Goal: Task Accomplishment & Management: Manage account settings

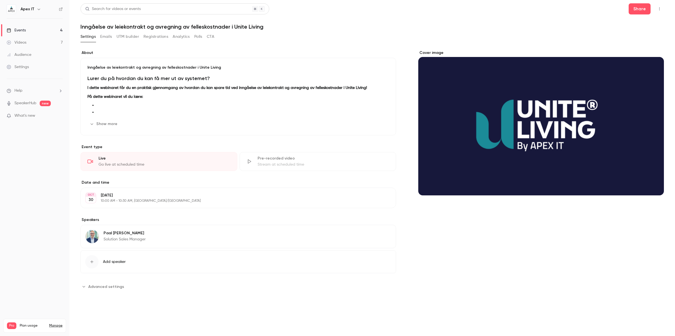
click at [22, 30] on div "Events" at bounding box center [16, 30] width 19 height 6
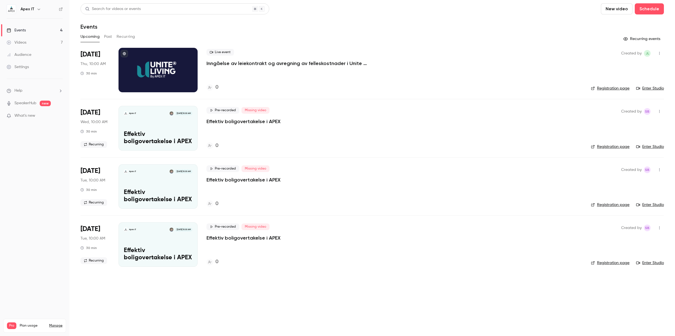
click at [108, 38] on button "Past" at bounding box center [108, 36] width 8 height 9
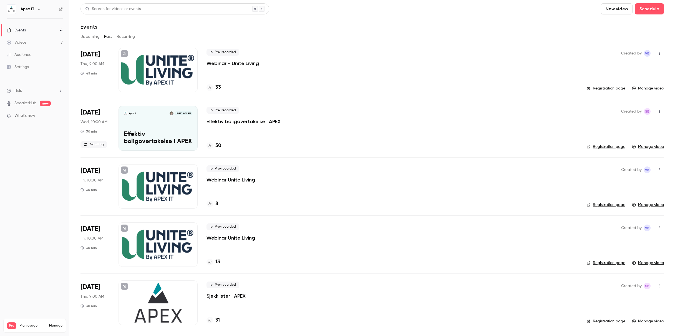
click at [95, 37] on button "Upcoming" at bounding box center [90, 36] width 19 height 9
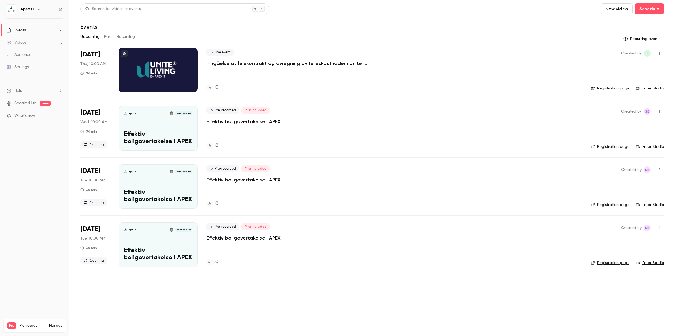
click at [659, 55] on button "button" at bounding box center [659, 53] width 9 height 9
click at [280, 62] on div at bounding box center [337, 168] width 675 height 336
click at [262, 64] on p "Inngåelse av leiekontrakt og avregning av felleskostnader i Unite Living" at bounding box center [290, 63] width 167 height 7
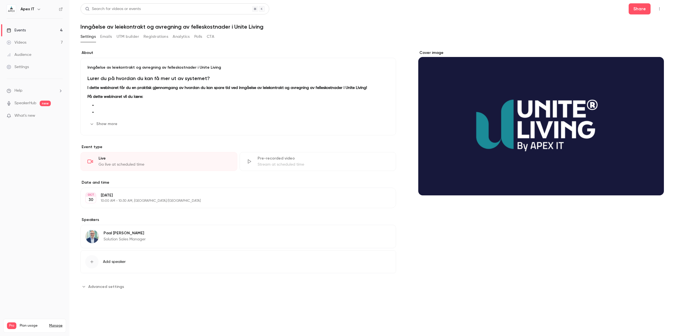
click at [659, 7] on icon "button" at bounding box center [660, 9] width 4 height 4
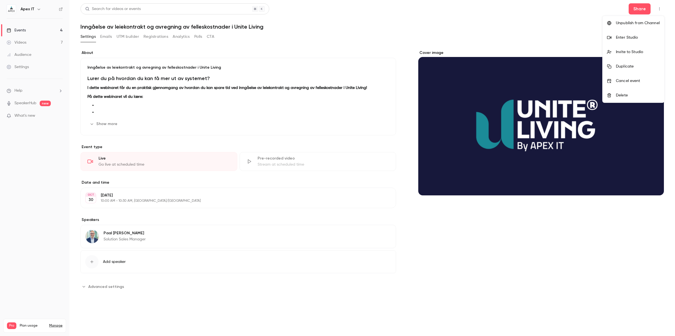
click at [519, 42] on div at bounding box center [337, 168] width 675 height 336
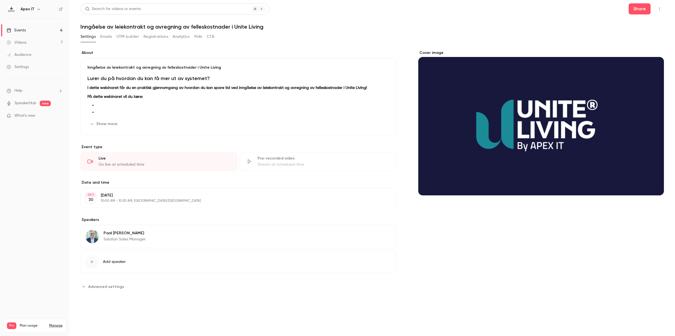
click at [25, 69] on div "Settings" at bounding box center [18, 67] width 22 height 6
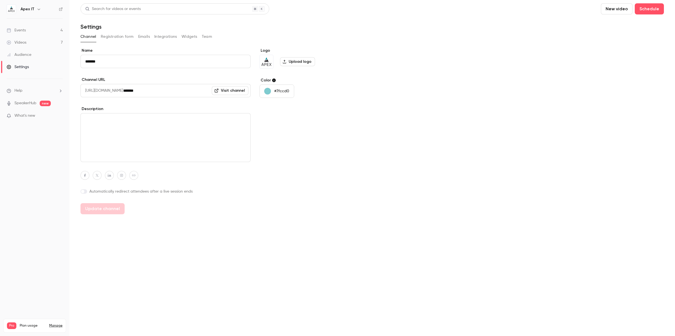
click at [37, 8] on icon "button" at bounding box center [39, 9] width 4 height 4
click at [42, 165] on div at bounding box center [337, 168] width 675 height 336
click at [37, 94] on ul "Help SpeakerHub new What's new" at bounding box center [34, 104] width 69 height 50
click at [60, 93] on li "Help" at bounding box center [35, 91] width 56 height 6
click at [61, 89] on div at bounding box center [337, 168] width 675 height 336
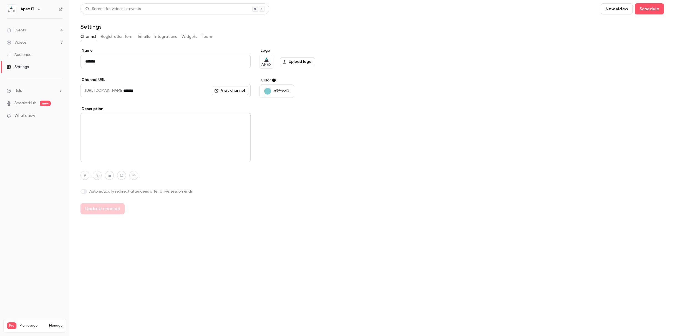
click at [24, 114] on span "What's new" at bounding box center [24, 116] width 21 height 6
click at [479, 49] on div at bounding box center [337, 168] width 675 height 336
click at [29, 92] on li "Help" at bounding box center [35, 91] width 56 height 6
click at [24, 55] on div at bounding box center [337, 168] width 675 height 336
click at [19, 55] on div "Audience" at bounding box center [19, 55] width 25 height 6
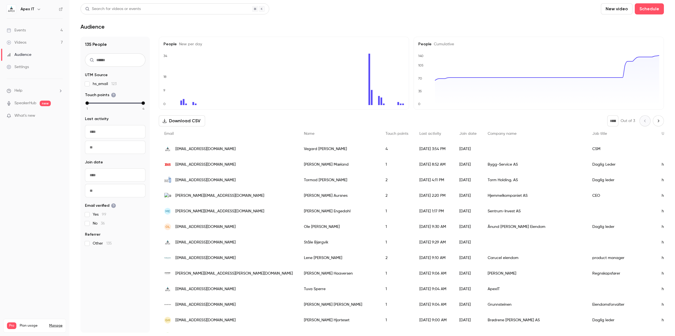
click at [23, 42] on div "Videos" at bounding box center [17, 43] width 20 height 6
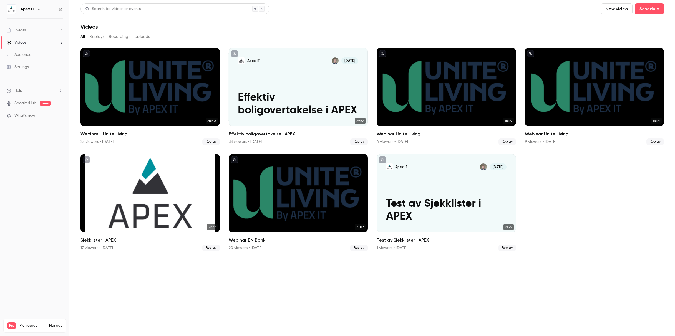
click at [24, 30] on div "Events" at bounding box center [16, 30] width 19 height 6
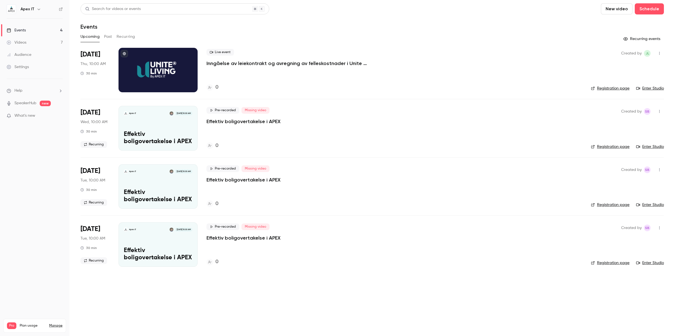
click at [21, 44] on div "Videos" at bounding box center [17, 43] width 20 height 6
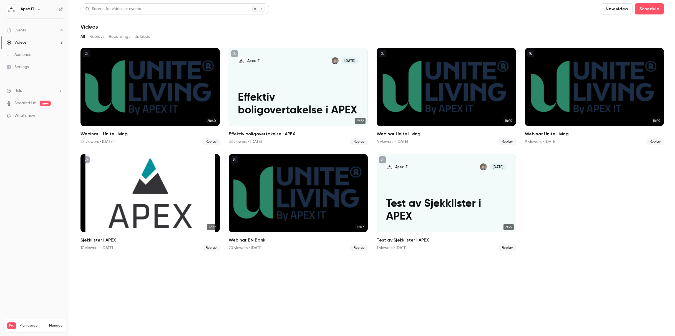
click at [24, 32] on div "Events" at bounding box center [16, 30] width 19 height 6
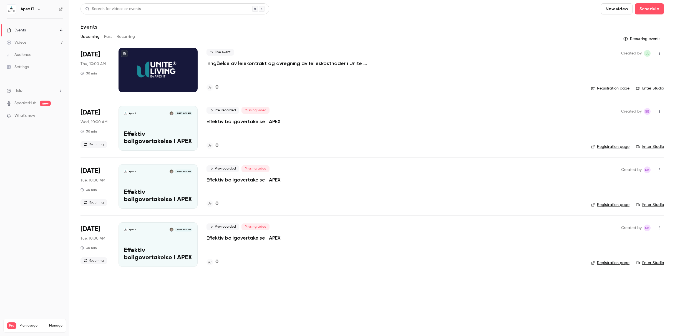
click at [37, 9] on icon "button" at bounding box center [39, 9] width 4 height 4
click at [31, 32] on div "Apex IT [PERSON_NAME][EMAIL_ADDRESS][DOMAIN_NAME] Billing Pro New channel Log o…" at bounding box center [57, 55] width 104 height 65
click at [30, 37] on div "Apex IT [PERSON_NAME][EMAIL_ADDRESS][DOMAIN_NAME] Billing Pro New channel Log o…" at bounding box center [57, 55] width 104 height 65
click at [14, 34] on div "Apex IT [PERSON_NAME][EMAIL_ADDRESS][DOMAIN_NAME] Billing Pro New channel Log o…" at bounding box center [57, 55] width 104 height 65
click at [39, 165] on div at bounding box center [337, 168] width 675 height 336
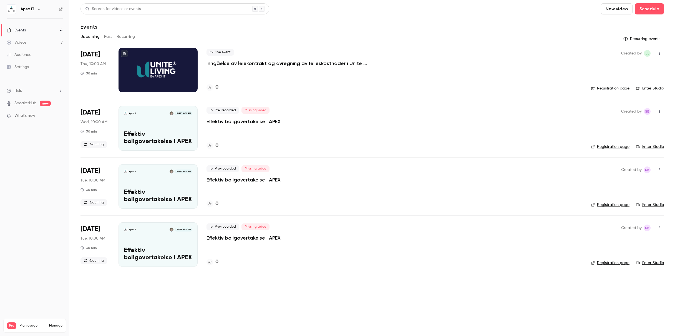
click at [27, 65] on div "Settings" at bounding box center [18, 67] width 22 height 6
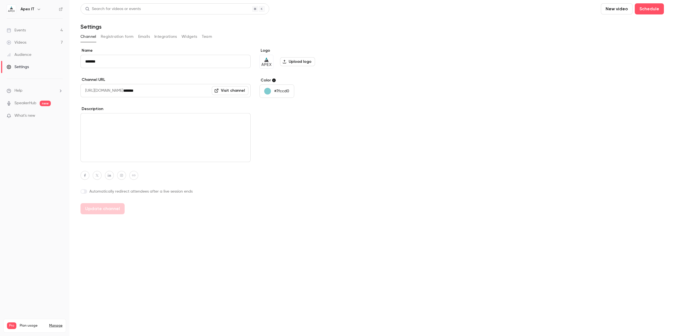
click at [207, 36] on button "Team" at bounding box center [207, 36] width 11 height 9
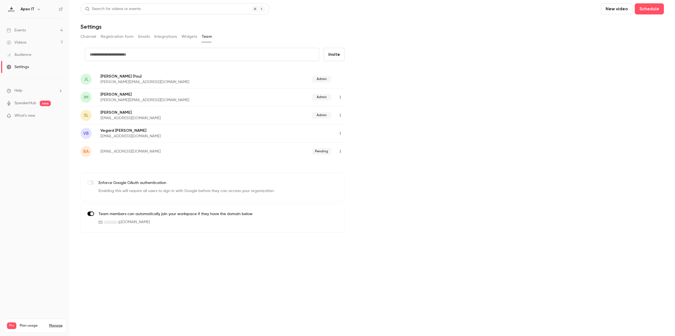
click at [135, 55] on input "text" at bounding box center [202, 54] width 234 height 13
type input "**********"
click at [107, 251] on main "**********" at bounding box center [372, 168] width 606 height 336
click at [132, 54] on input "**********" at bounding box center [202, 54] width 234 height 13
click at [336, 54] on button "Invite" at bounding box center [334, 54] width 21 height 13
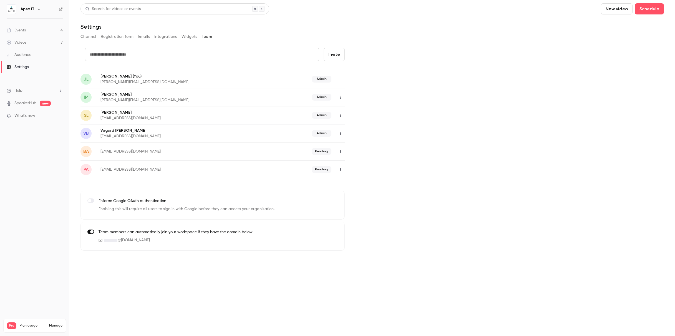
click at [339, 168] on icon "button" at bounding box center [340, 169] width 4 height 4
click at [353, 166] on div at bounding box center [337, 168] width 675 height 336
click at [21, 30] on div "Events" at bounding box center [16, 30] width 19 height 6
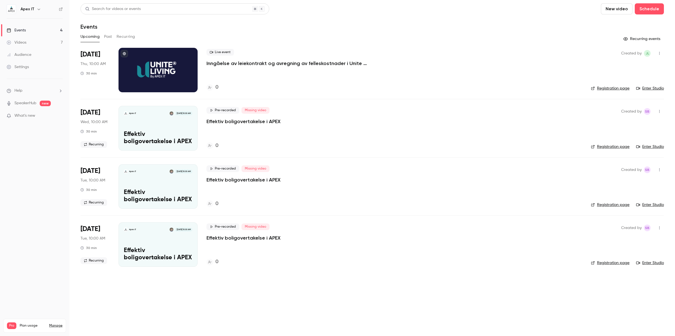
click at [283, 65] on p "Inngåelse av leiekontrakt og avregning av felleskostnader i Unite Living" at bounding box center [290, 63] width 167 height 7
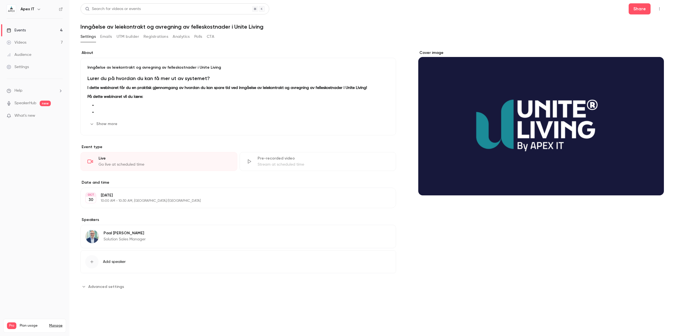
click at [121, 97] on strong "På dette webinaret vil du lære:" at bounding box center [115, 97] width 56 height 4
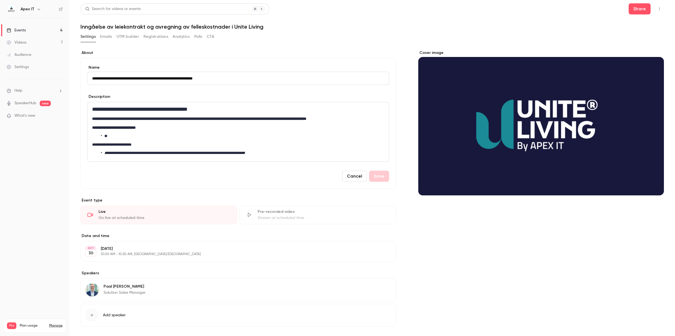
click at [123, 126] on strong "**********" at bounding box center [114, 128] width 44 height 4
click at [85, 82] on div "**********" at bounding box center [239, 123] width 316 height 131
click at [22, 43] on div "Videos" at bounding box center [17, 43] width 20 height 6
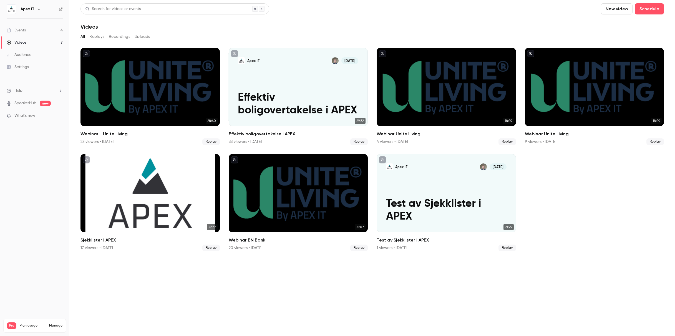
click at [25, 28] on div "Events" at bounding box center [16, 30] width 19 height 6
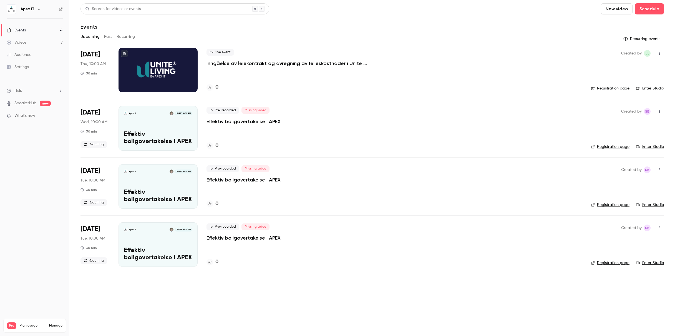
click at [110, 37] on button "Past" at bounding box center [108, 36] width 8 height 9
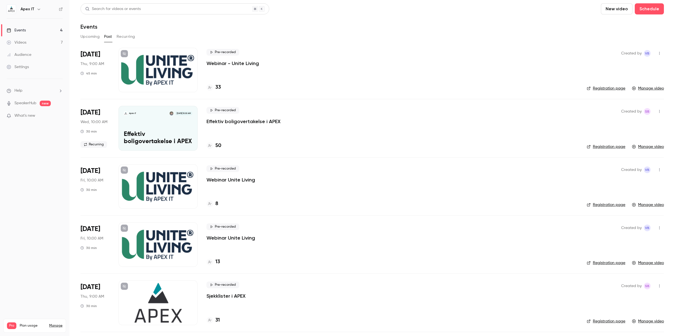
click at [123, 36] on button "Recurring" at bounding box center [126, 36] width 19 height 9
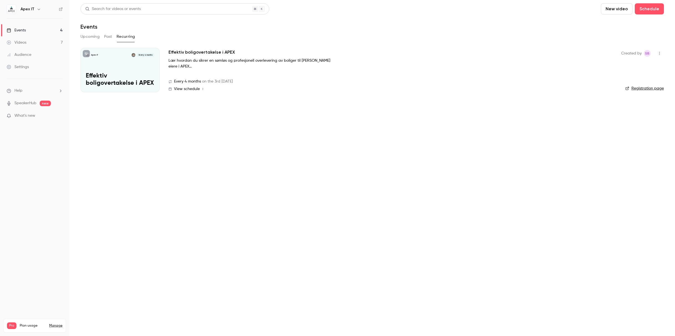
click at [105, 36] on button "Past" at bounding box center [108, 36] width 8 height 9
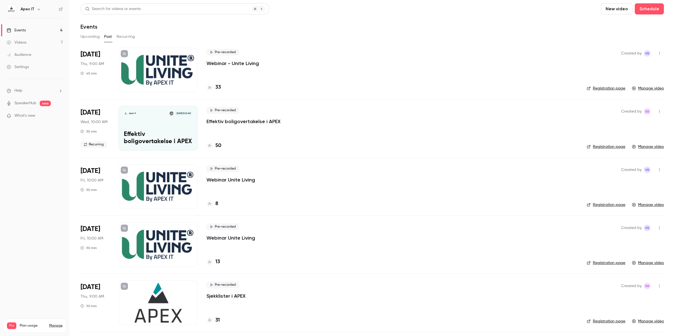
click at [93, 36] on button "Upcoming" at bounding box center [90, 36] width 19 height 9
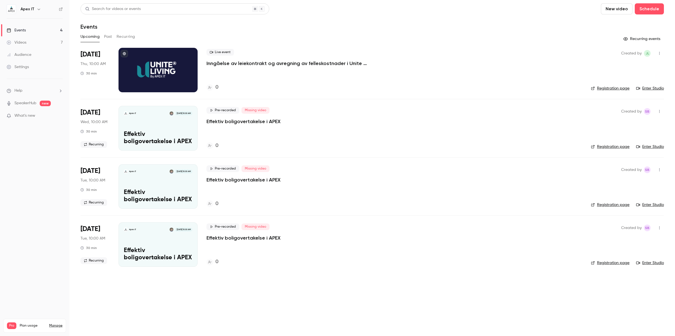
click at [156, 29] on div "Events" at bounding box center [373, 26] width 584 height 7
